Goal: Information Seeking & Learning: Find specific fact

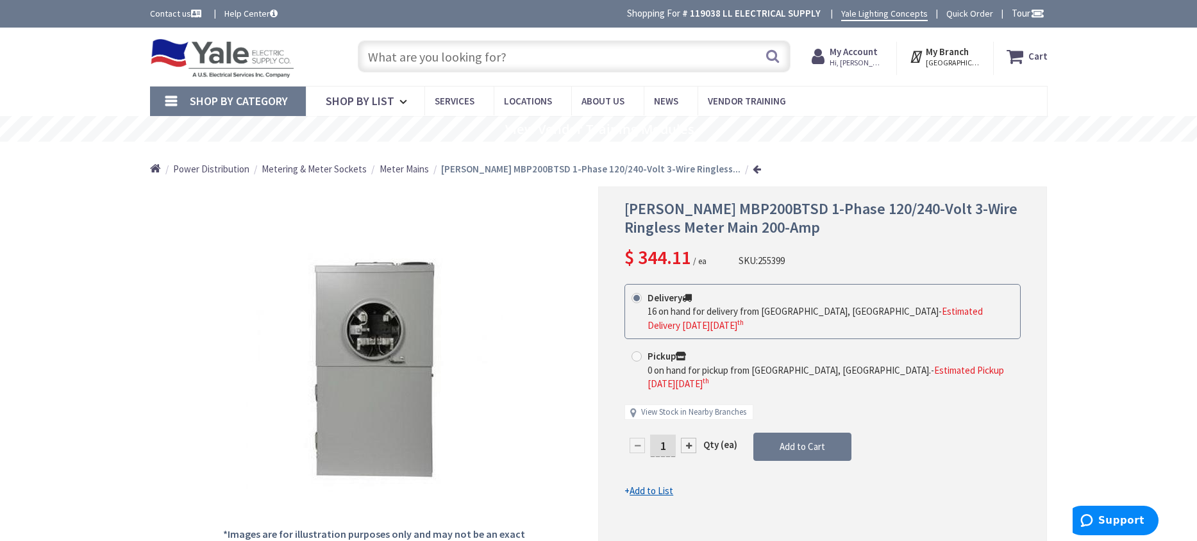
click at [428, 64] on input "text" at bounding box center [574, 56] width 433 height 32
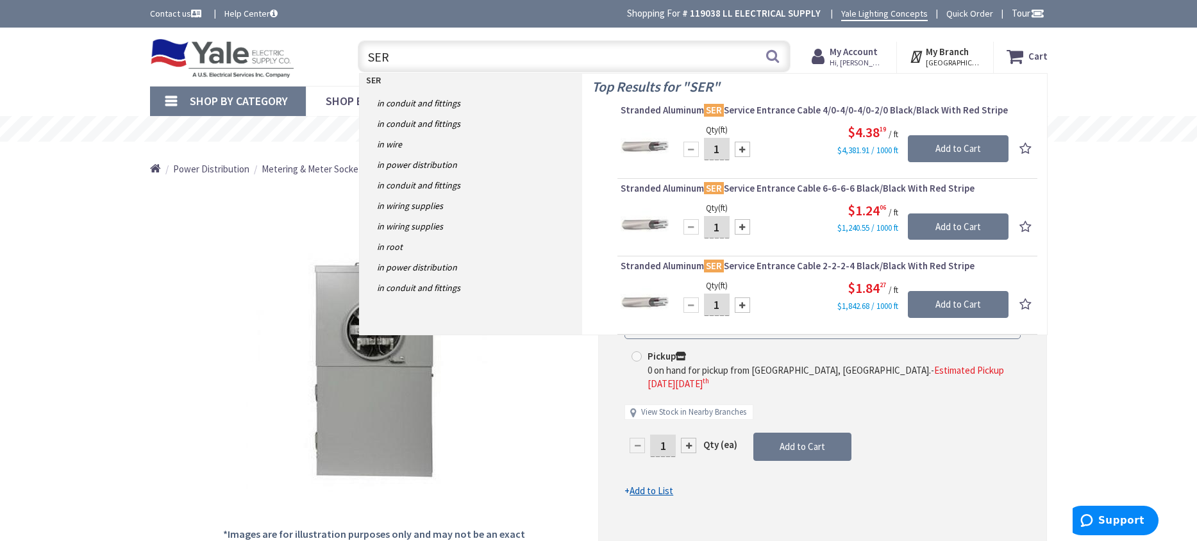
scroll to position [64, 0]
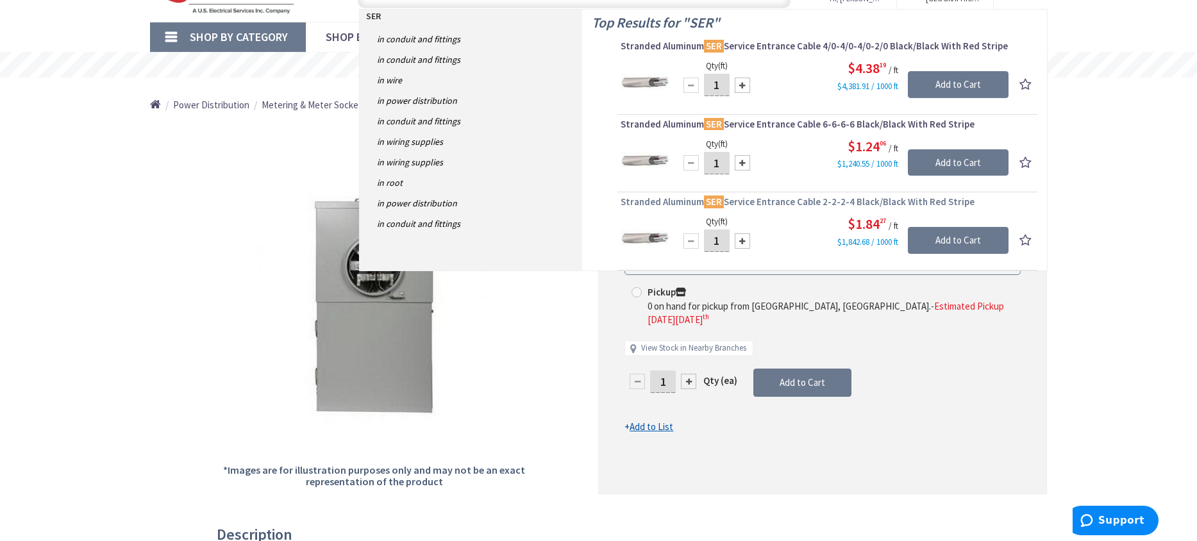
type input "SER"
click at [782, 204] on span "Stranded Aluminum SER Service Entrance Cable 2-2-2-4 Black/Black With Red Stripe" at bounding box center [828, 202] width 414 height 13
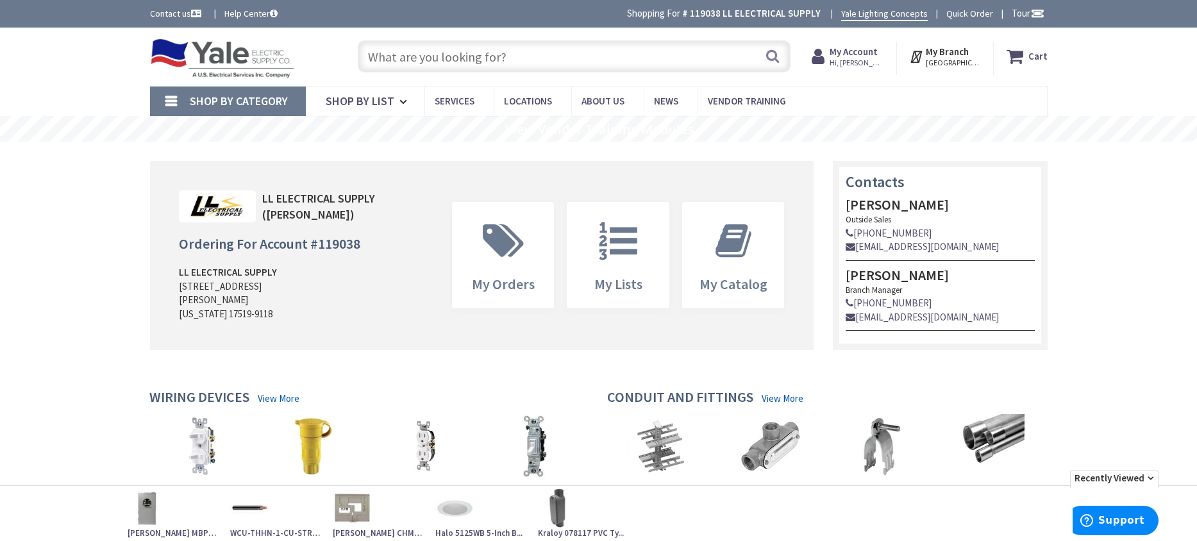
click at [483, 63] on input "text" at bounding box center [574, 56] width 433 height 32
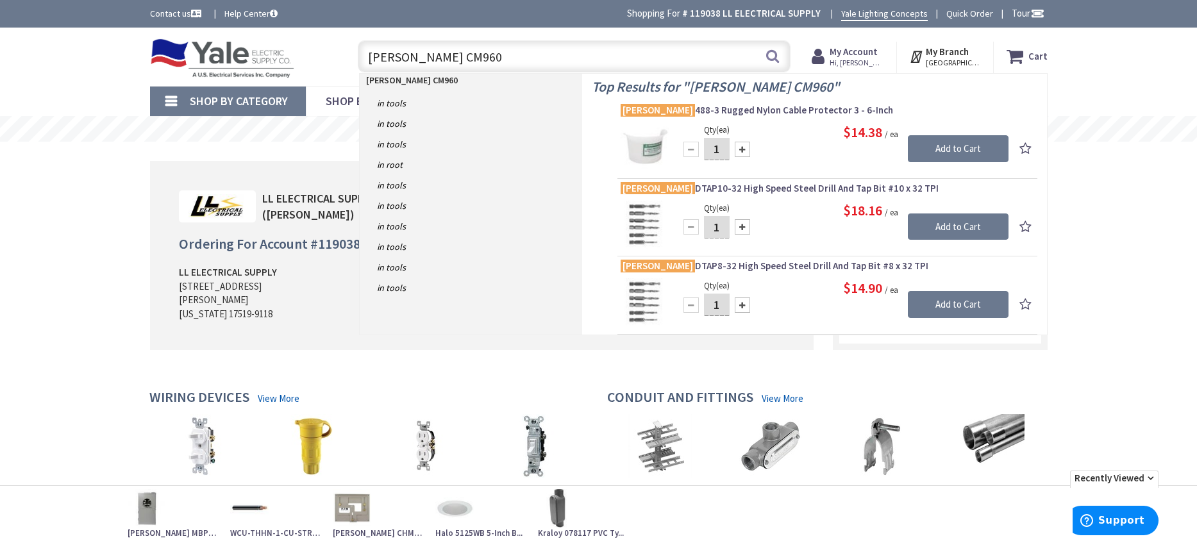
type input "GREENLEE CM960"
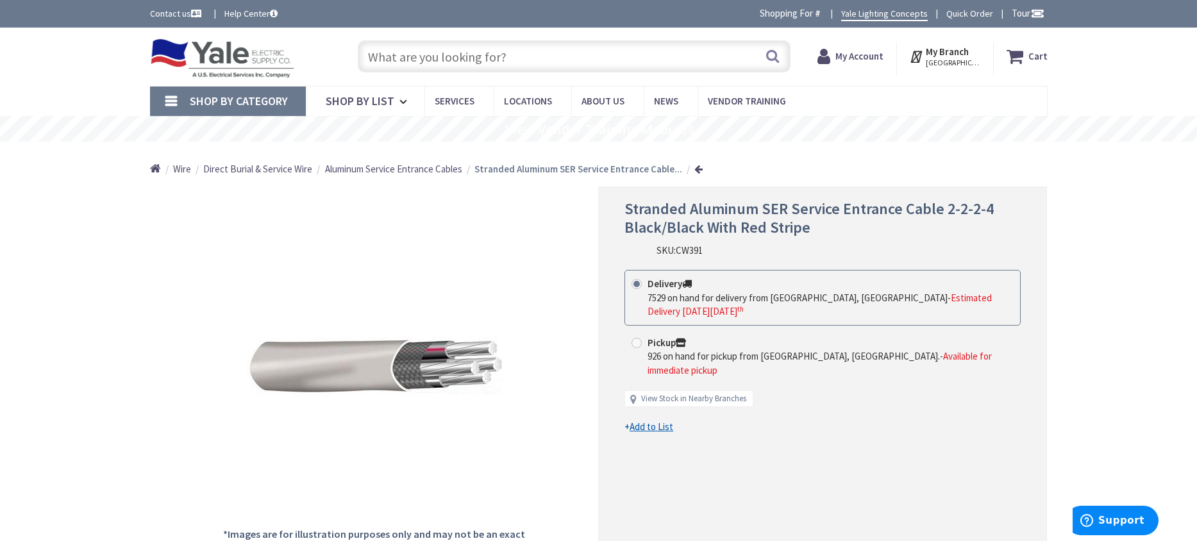
drag, startPoint x: 425, startPoint y: 169, endPoint x: 485, endPoint y: 183, distance: 61.3
click at [427, 169] on span "Aluminum Service Entrance Cables" at bounding box center [393, 169] width 137 height 12
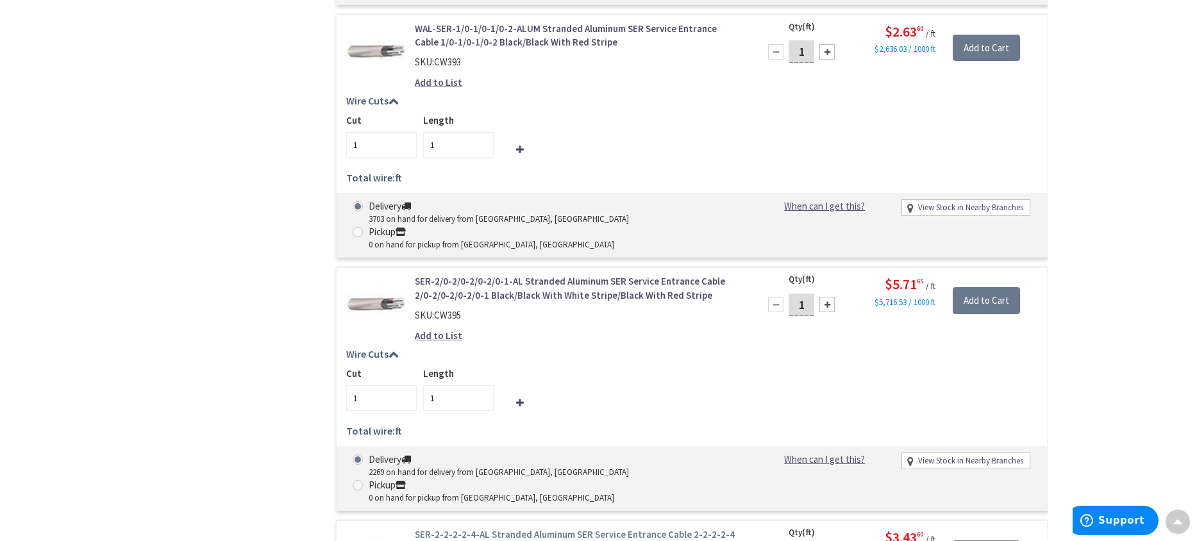
scroll to position [2436, 0]
click at [541, 527] on link "SER-2-2-2-2-4-AL Stranded Aluminum SER Service Entrance Cable 2-2-2-2-4 Black/B…" at bounding box center [578, 541] width 326 height 28
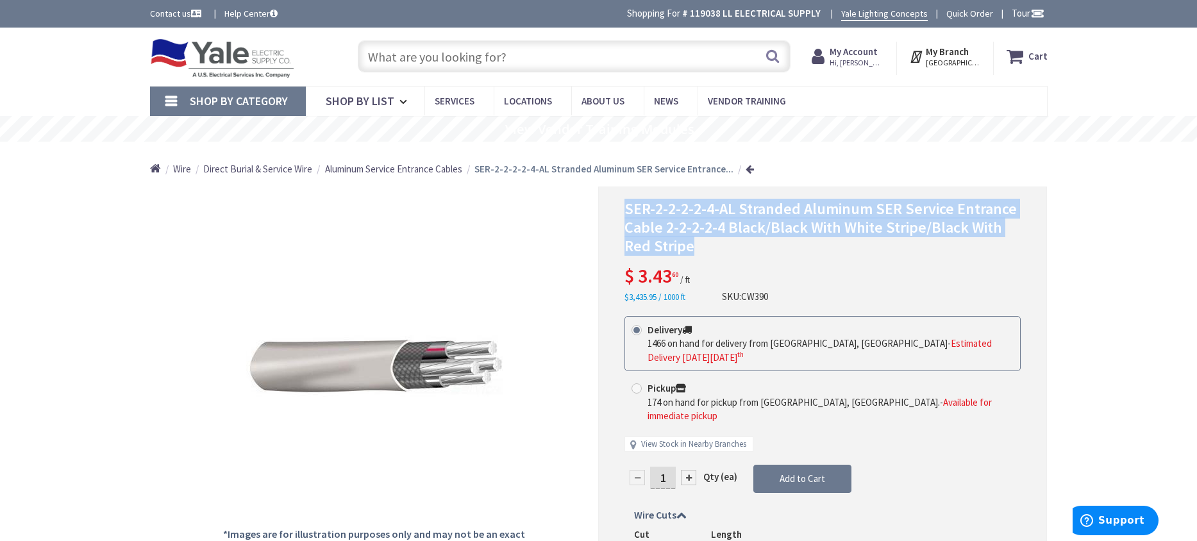
drag, startPoint x: 626, startPoint y: 211, endPoint x: 998, endPoint y: 241, distance: 372.4
click at [1009, 242] on h1 "SER-2-2-2-2-4-AL Stranded Aluminum SER Service Entrance Cable 2-2-2-2-4 Black/B…" at bounding box center [822, 227] width 396 height 55
copy span "SER-2-2-2-2-4-AL Stranded Aluminum SER Service Entrance Cable 2-2-2-2-4 Black/B…"
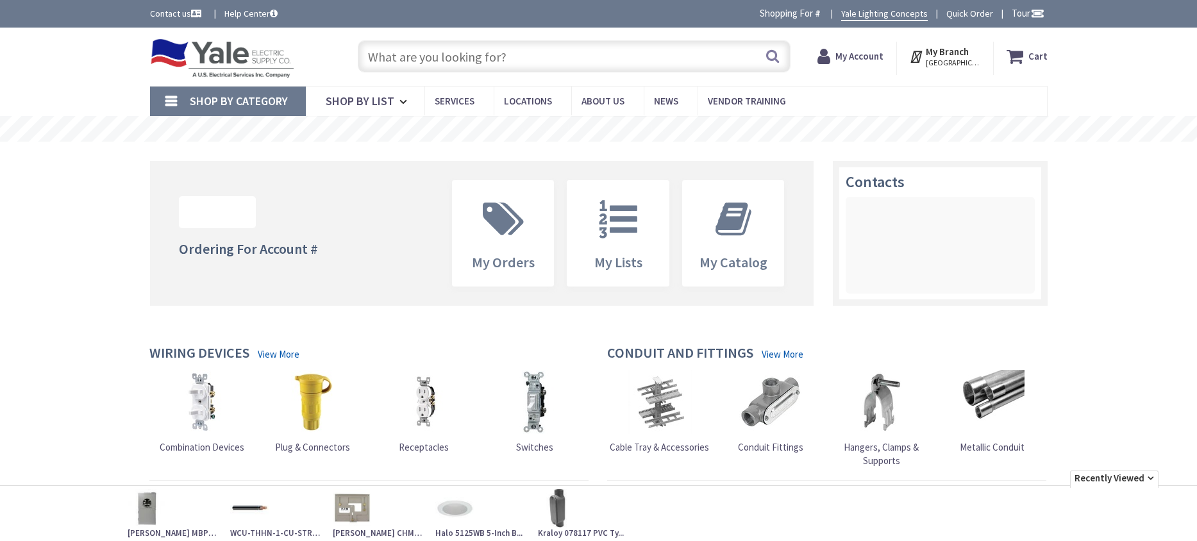
click at [414, 60] on input "text" at bounding box center [574, 56] width 433 height 32
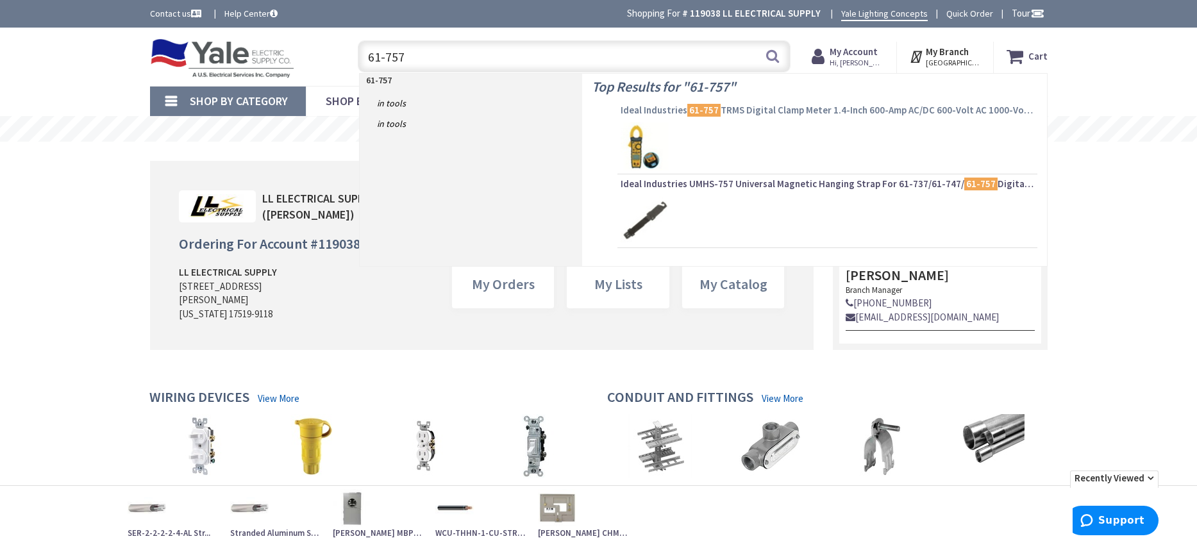
type input "61-757"
click at [776, 108] on span "Ideal Industries 61-757 TRMS Digital Clamp Meter 1.4-Inch 600-Amp AC/DC 600-Vol…" at bounding box center [828, 110] width 414 height 13
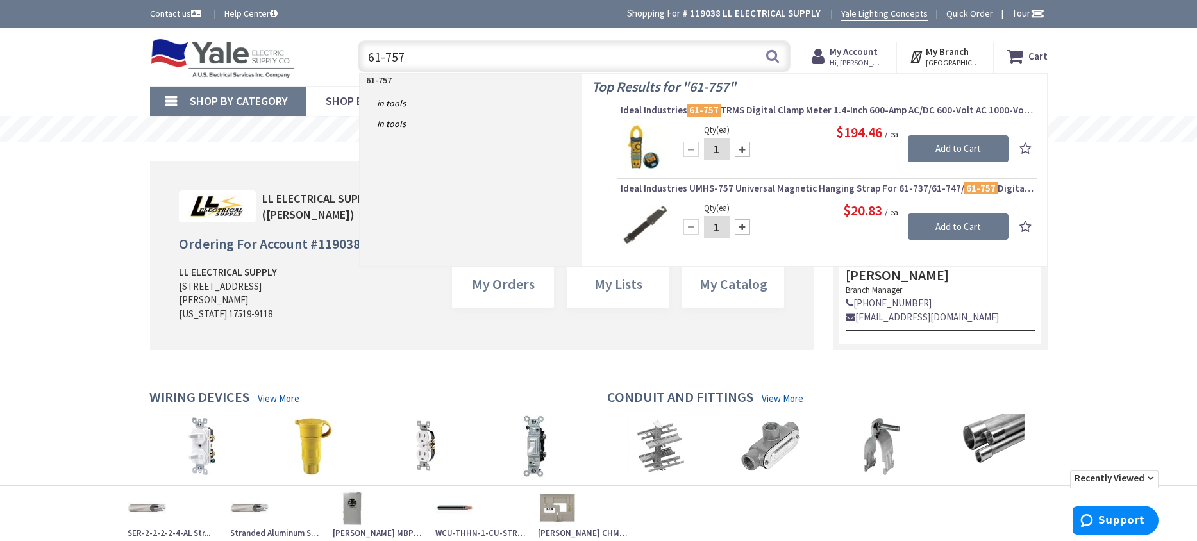
click at [757, 112] on span "Ideal Industries 61-757 TRMS Digital Clamp Meter 1.4-Inch 600-Amp AC/DC 600-Vol…" at bounding box center [828, 110] width 414 height 13
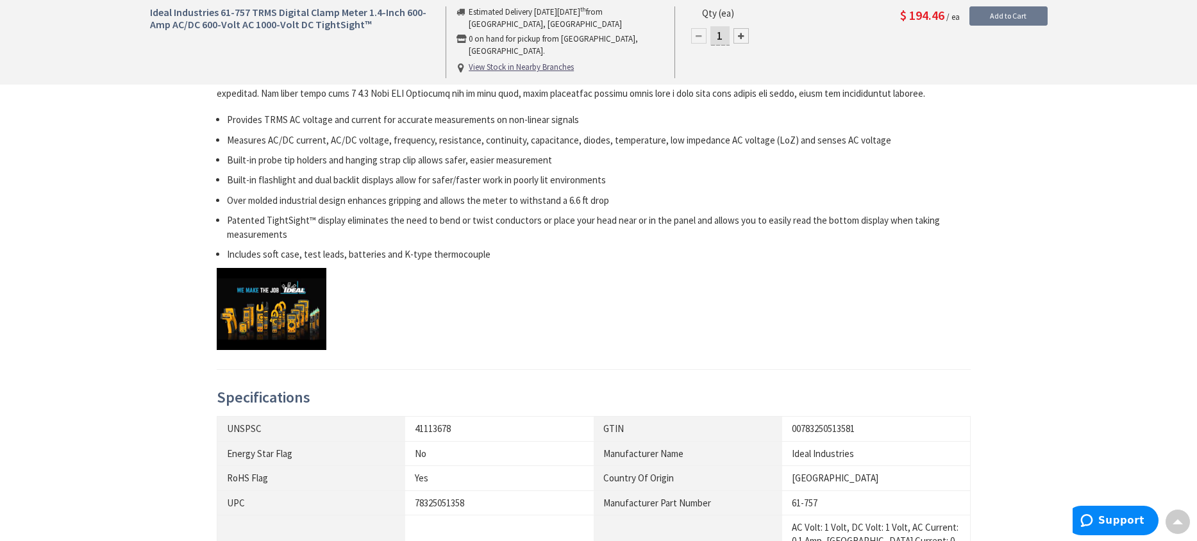
scroll to position [705, 0]
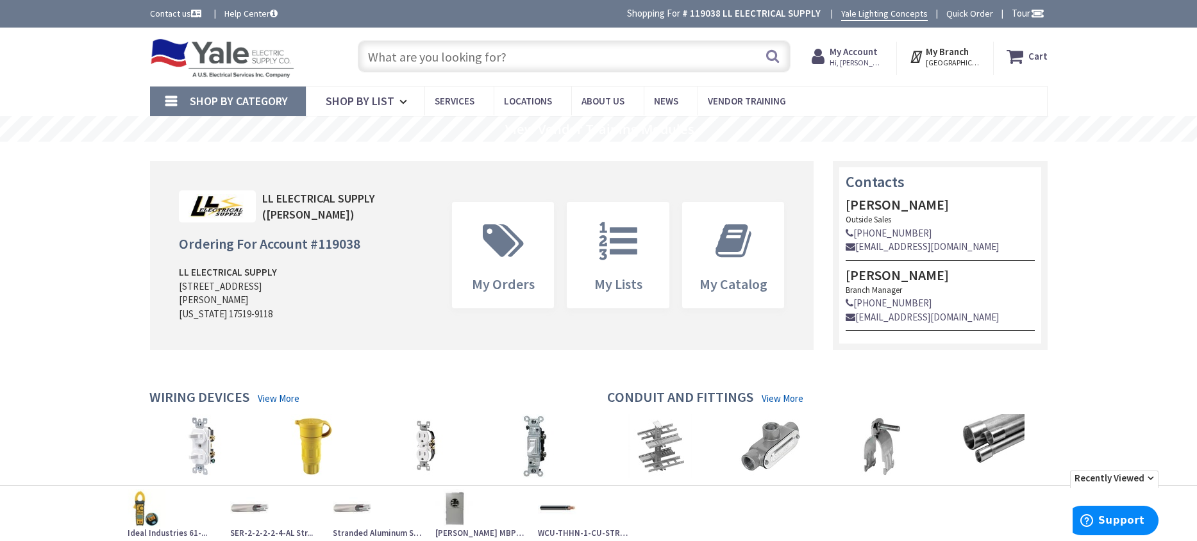
click at [533, 54] on input "text" at bounding box center [574, 56] width 433 height 32
click at [533, 56] on input "text" at bounding box center [574, 56] width 433 height 32
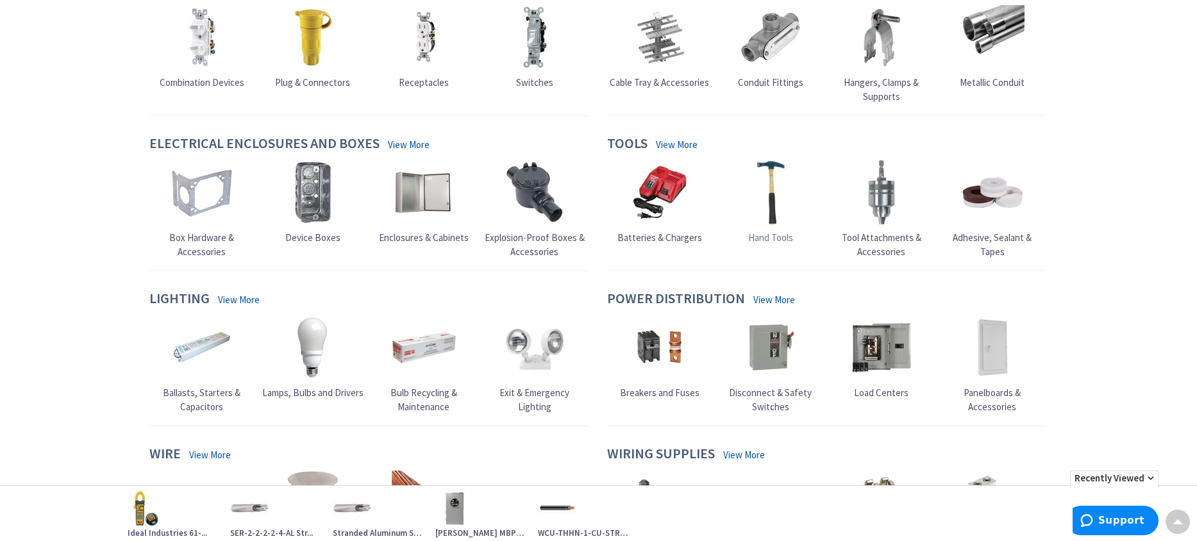
scroll to position [449, 0]
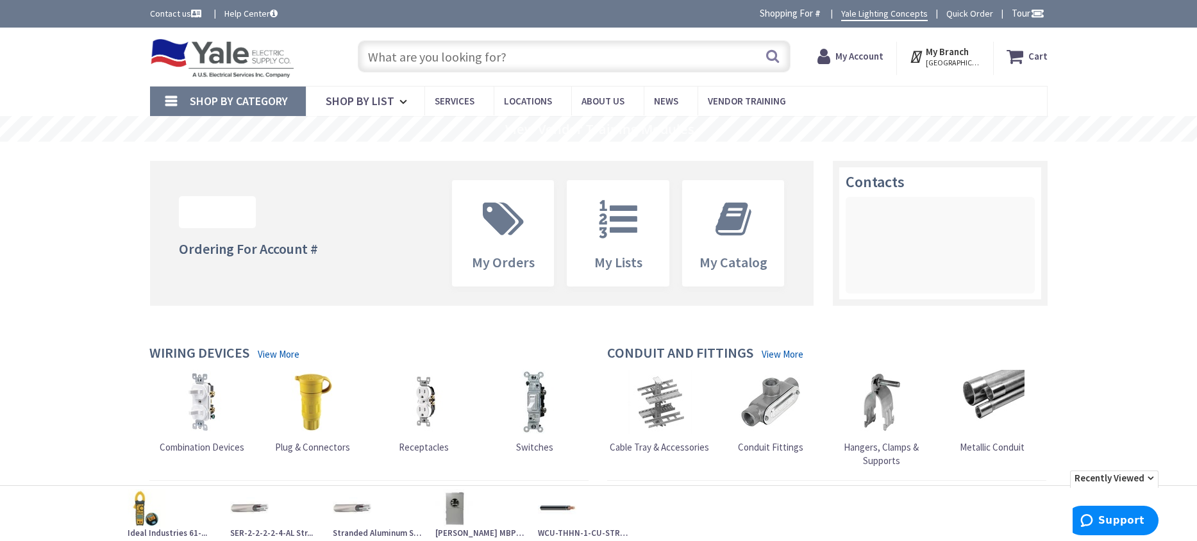
click at [437, 60] on input "text" at bounding box center [574, 56] width 433 height 32
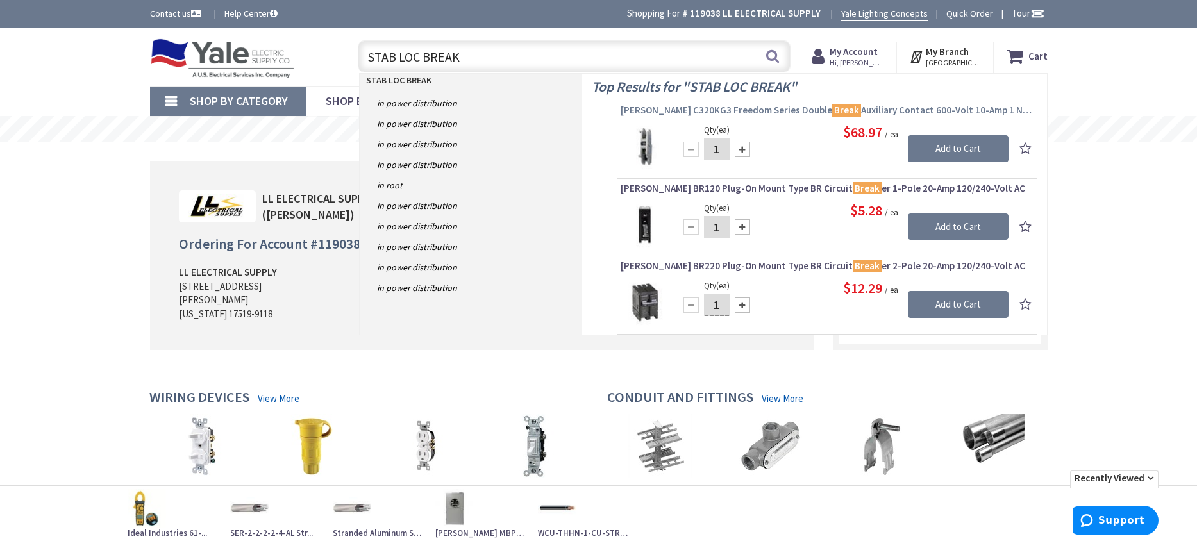
type input "STAB LOC BREAK"
click at [721, 111] on span "Eaton C320KG3 Freedom Series Double Break Auxiliary Contact 600-Volt 10-Amp 1 N…" at bounding box center [828, 110] width 414 height 13
